Goal: Obtain resource: Download file/media

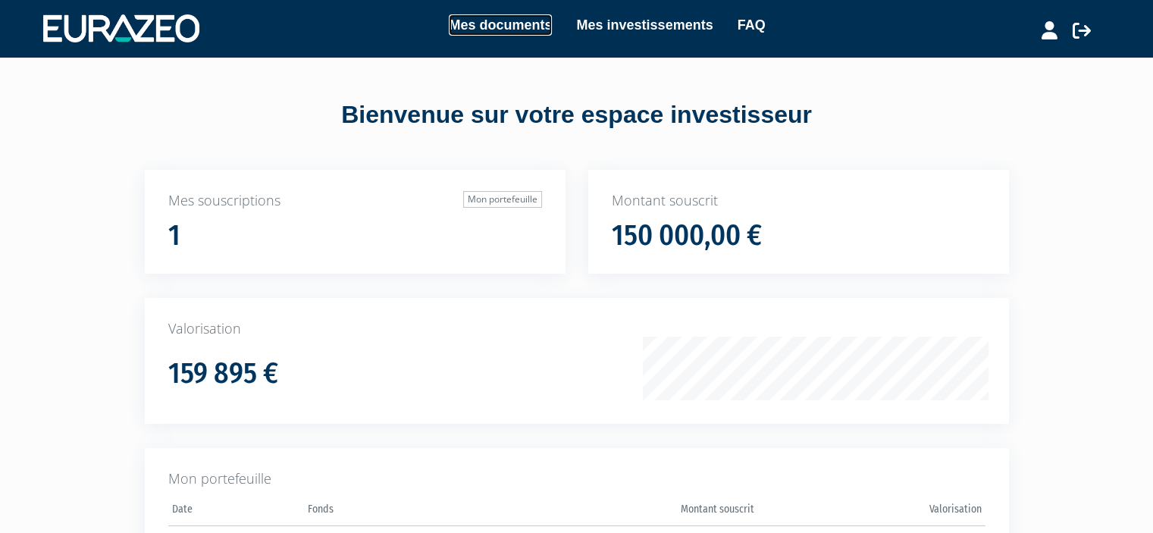
click at [510, 29] on link "Mes documents" at bounding box center [500, 24] width 103 height 21
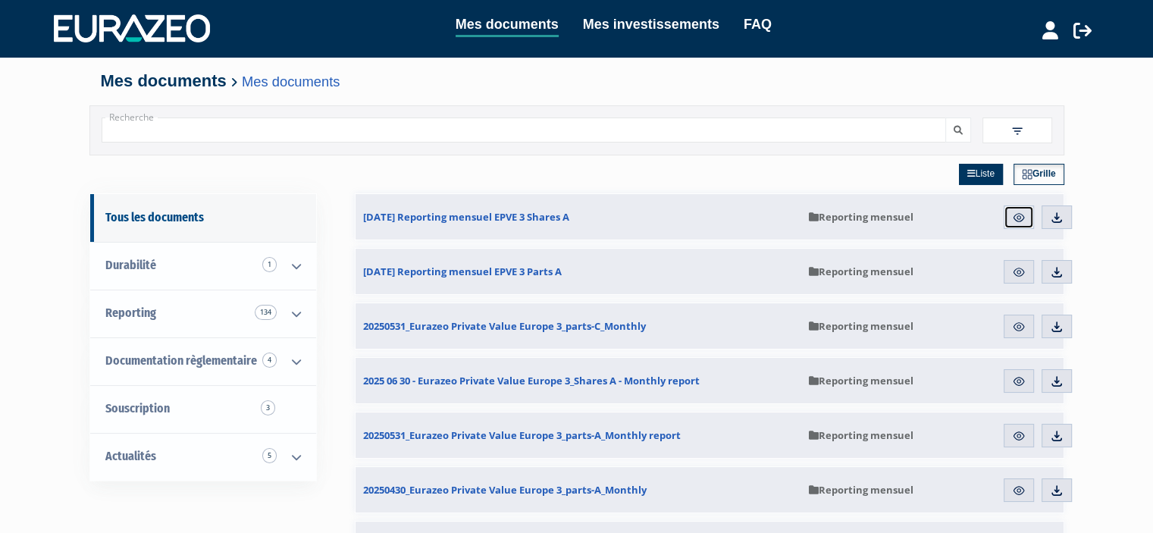
click at [1013, 214] on img at bounding box center [1019, 218] width 14 height 14
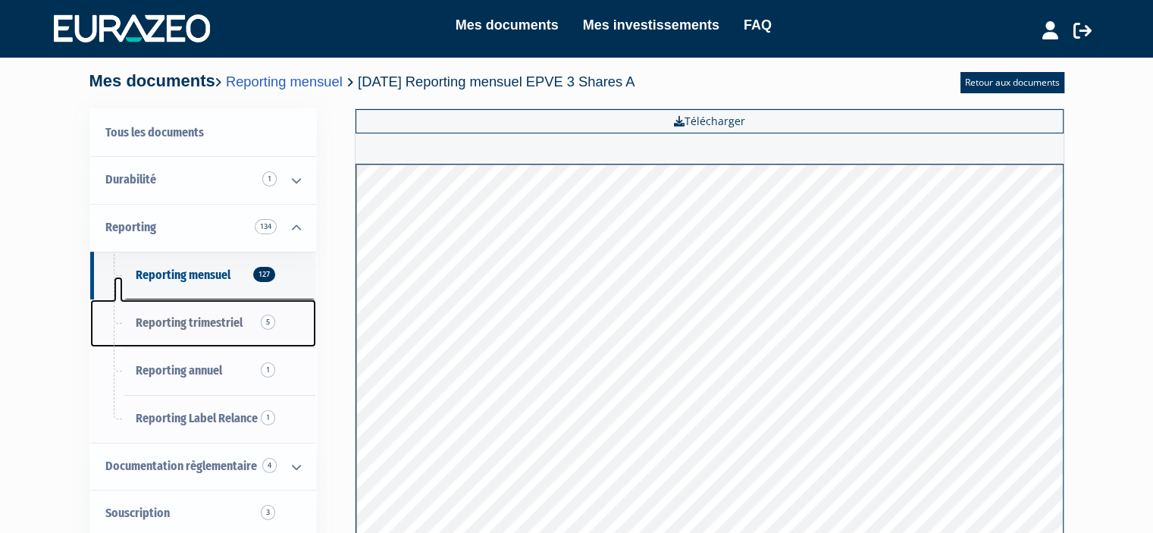
click at [201, 321] on span "Reporting trimestriel 5" at bounding box center [189, 322] width 107 height 14
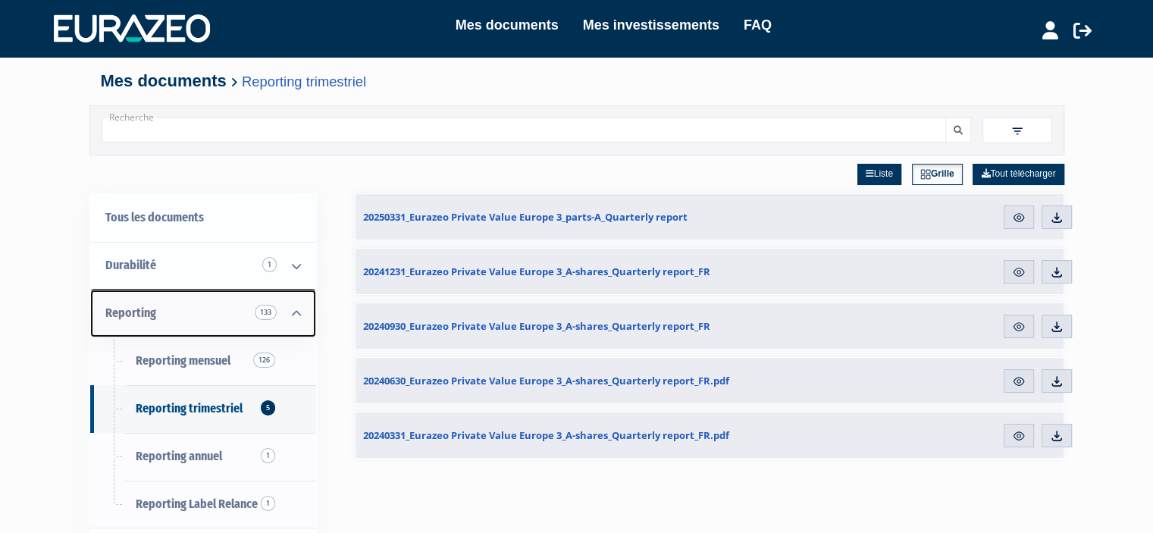
click at [297, 312] on icon at bounding box center [296, 313] width 39 height 47
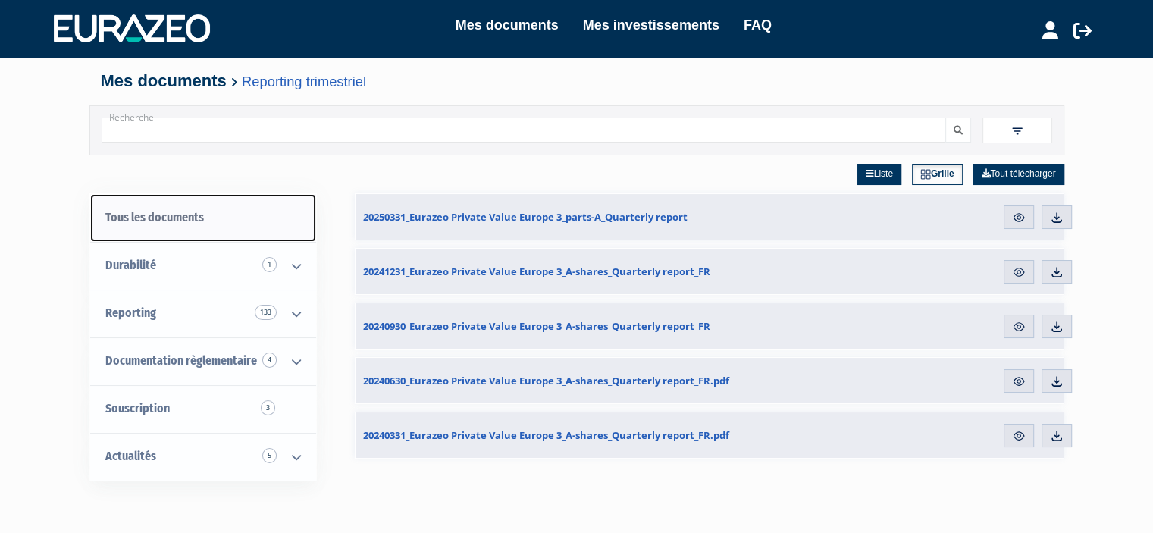
click at [176, 219] on link "Tous les documents" at bounding box center [203, 218] width 226 height 48
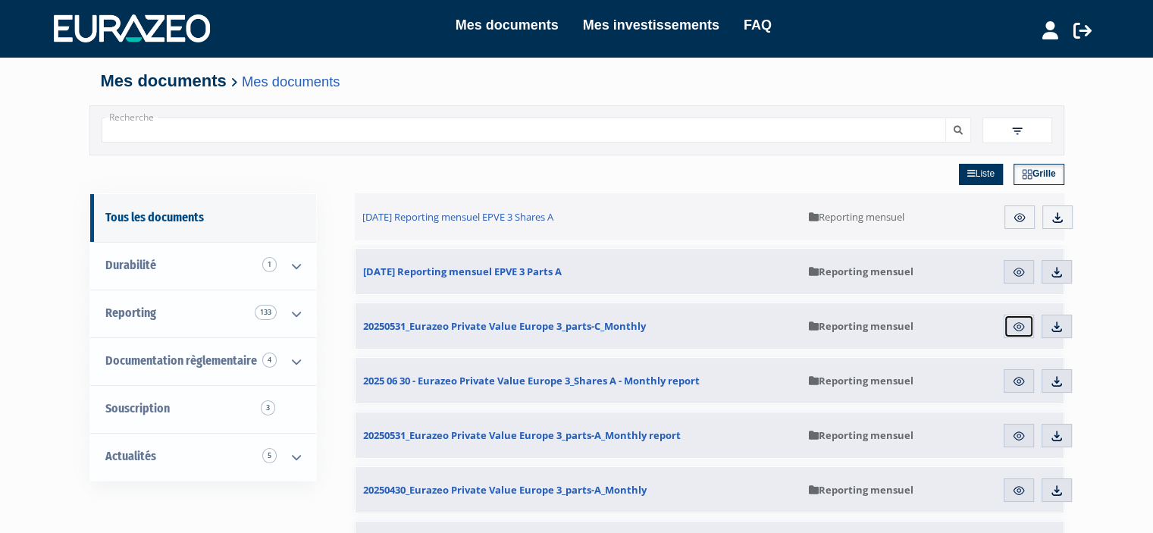
click at [1015, 324] on img at bounding box center [1019, 327] width 14 height 14
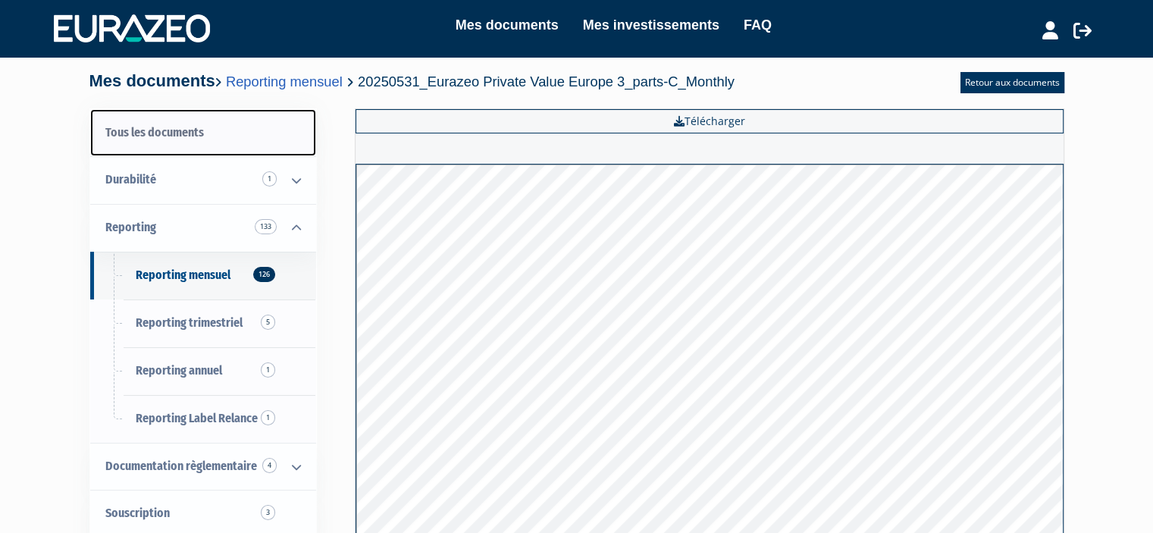
click at [188, 133] on link "Tous les documents" at bounding box center [203, 133] width 226 height 48
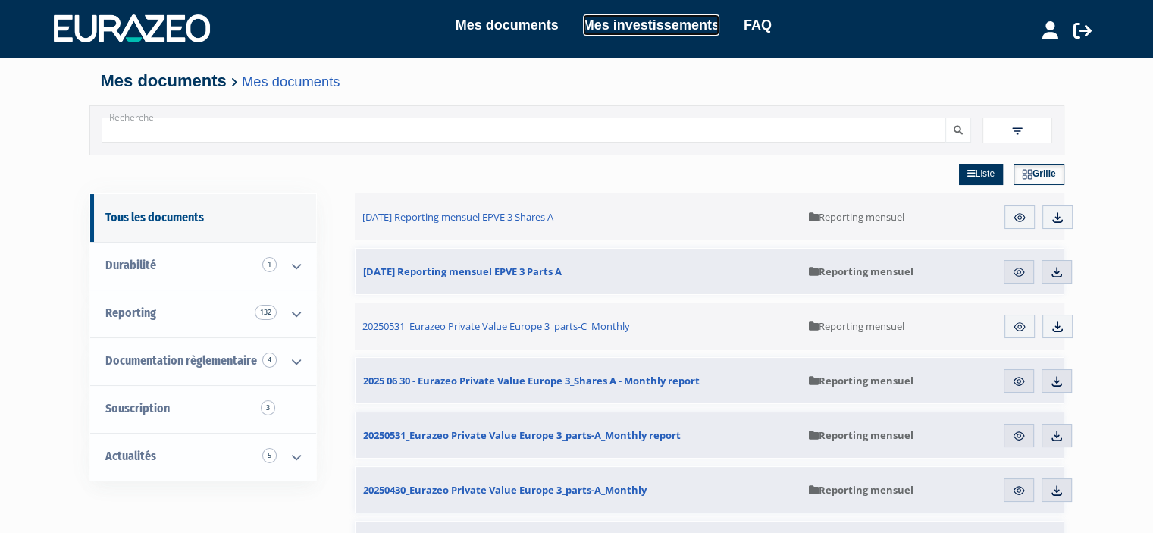
click at [637, 24] on link "Mes investissements" at bounding box center [651, 24] width 136 height 21
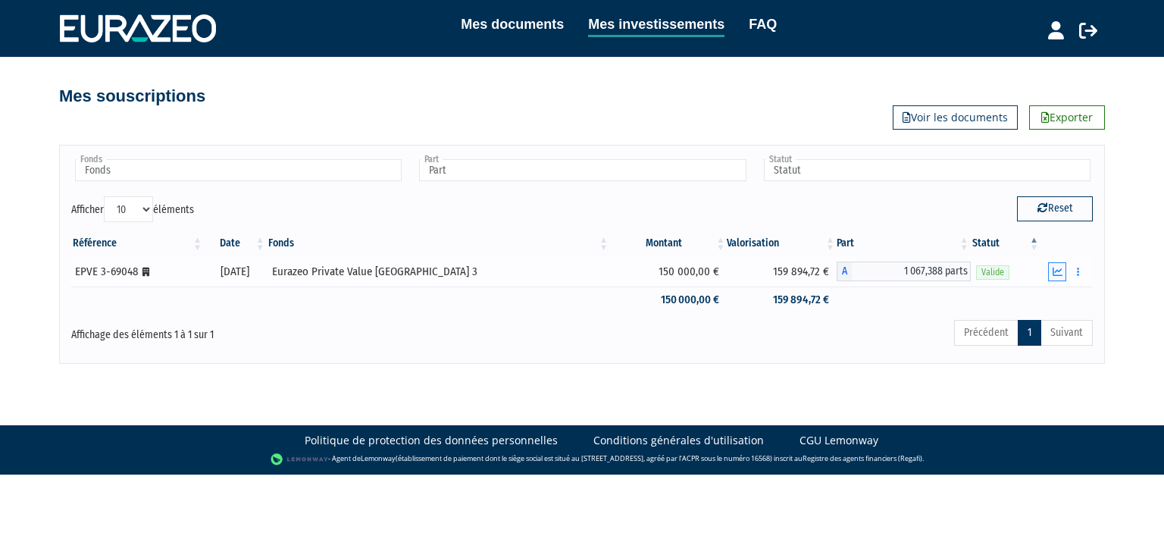
click at [1056, 270] on icon "button" at bounding box center [1058, 272] width 10 height 10
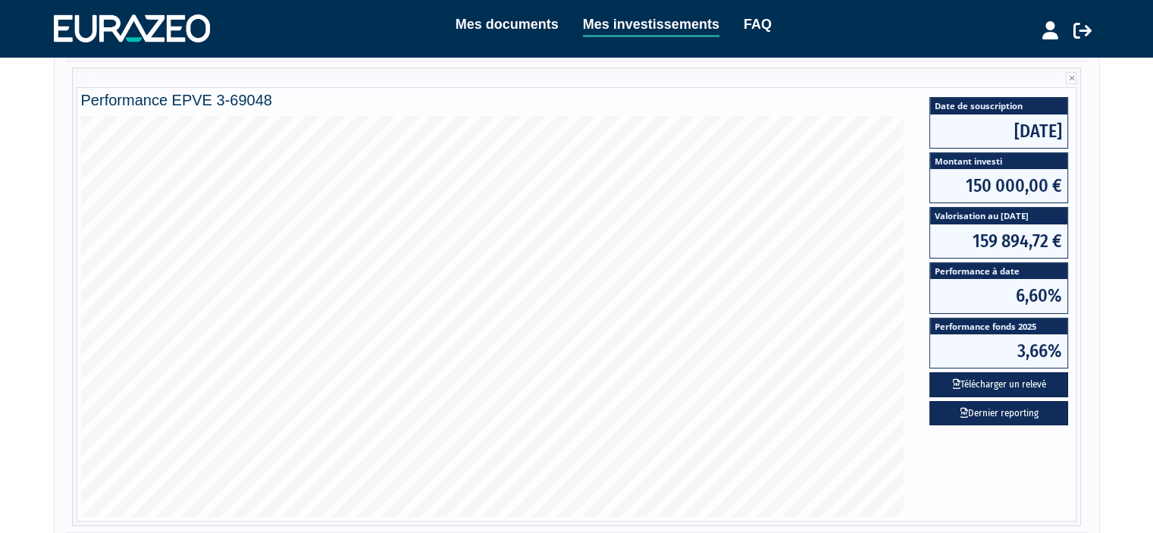
scroll to position [227, 0]
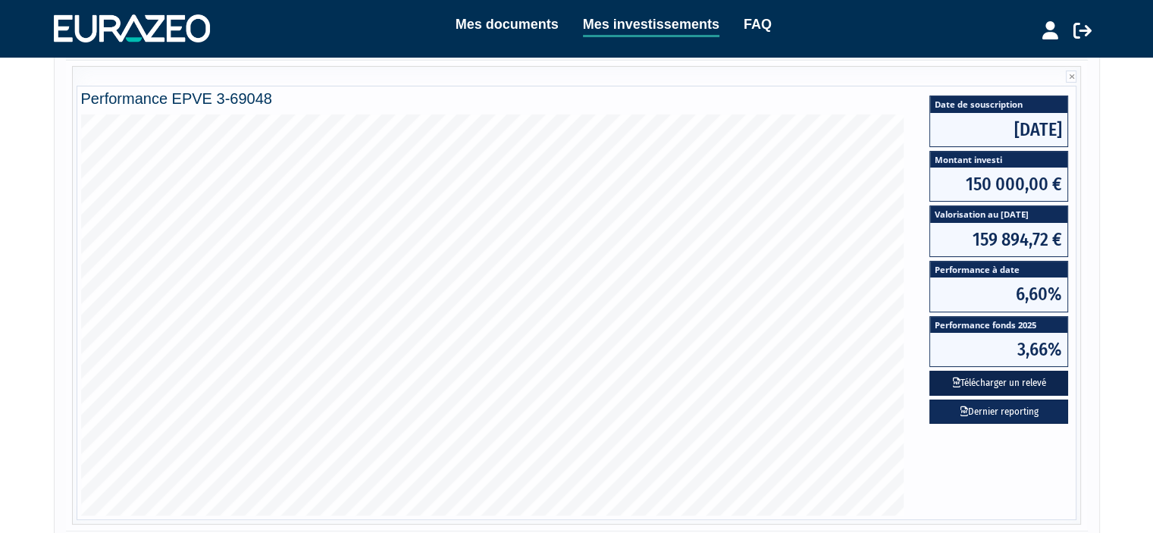
click at [995, 384] on button "Télécharger un relevé" at bounding box center [998, 383] width 139 height 25
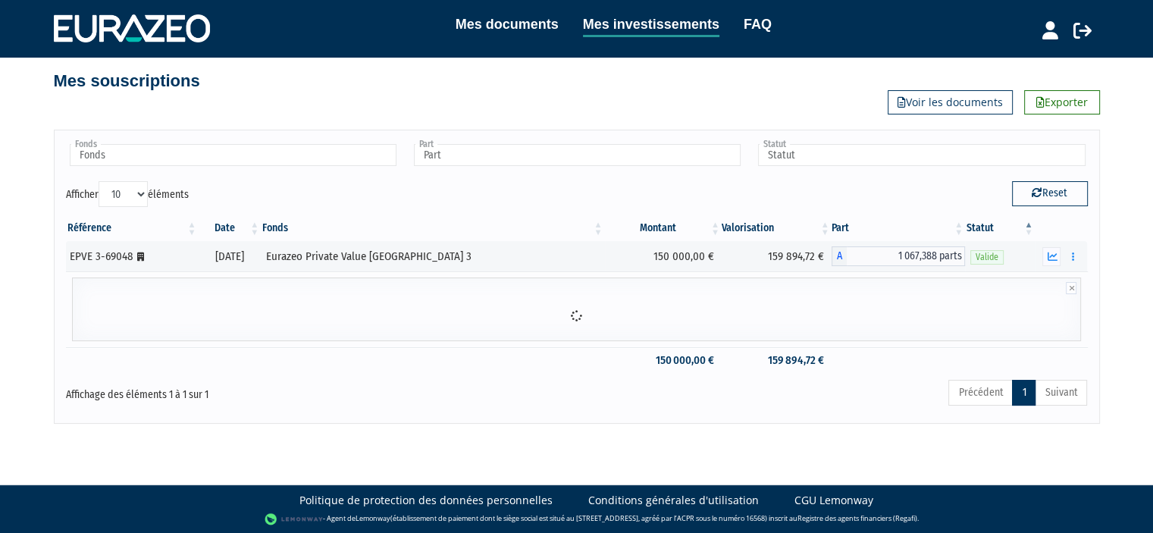
scroll to position [104, 0]
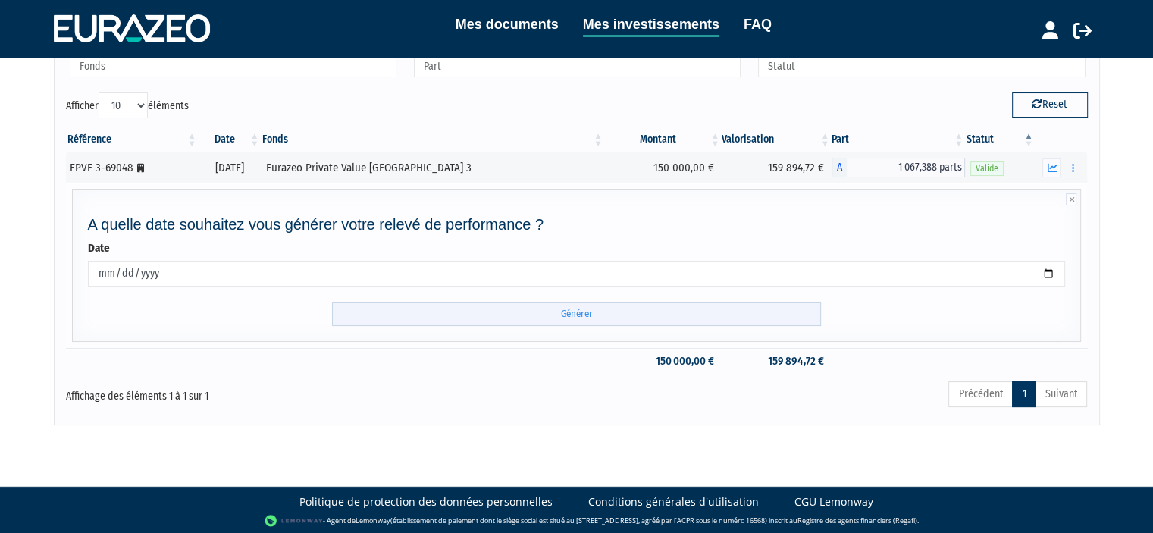
click at [565, 310] on input "Générer" at bounding box center [576, 314] width 489 height 25
